Goal: Navigation & Orientation: Find specific page/section

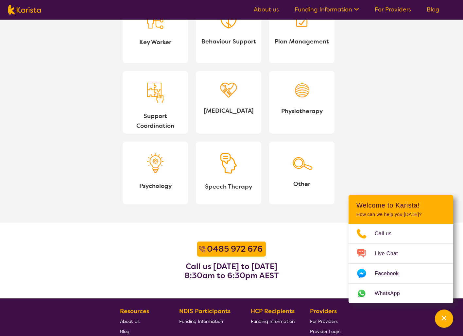
scroll to position [762, 0]
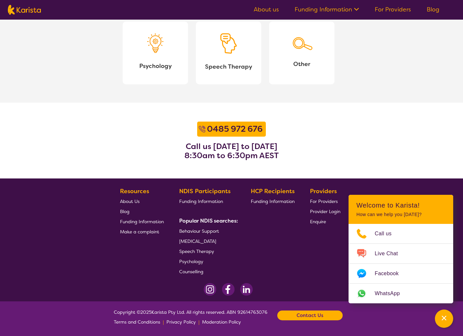
click at [131, 199] on span "About Us" at bounding box center [130, 202] width 20 height 6
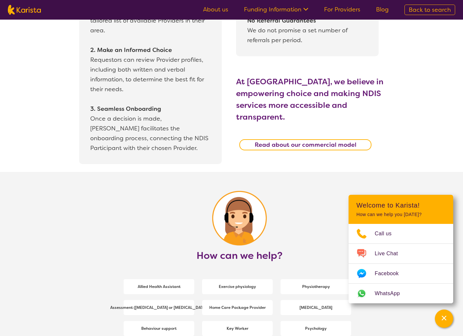
scroll to position [606, 0]
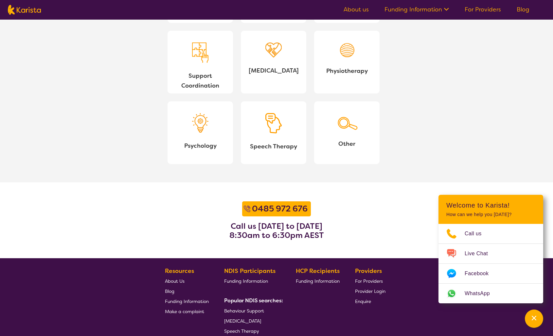
scroll to position [762, 0]
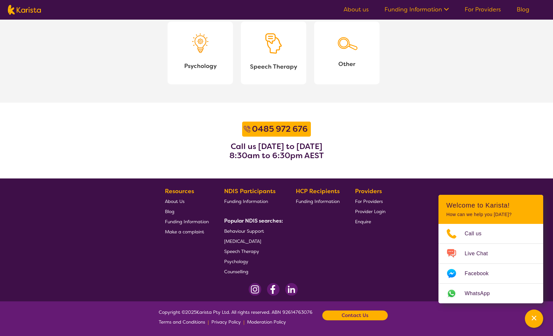
click at [180, 199] on span "About Us" at bounding box center [175, 202] width 20 height 6
